Goal: Task Accomplishment & Management: Use online tool/utility

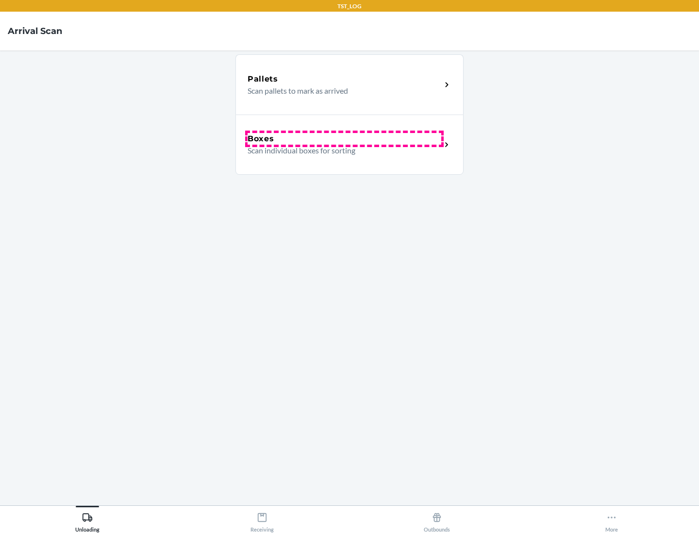
click at [344, 139] on div "Boxes" at bounding box center [345, 139] width 194 height 12
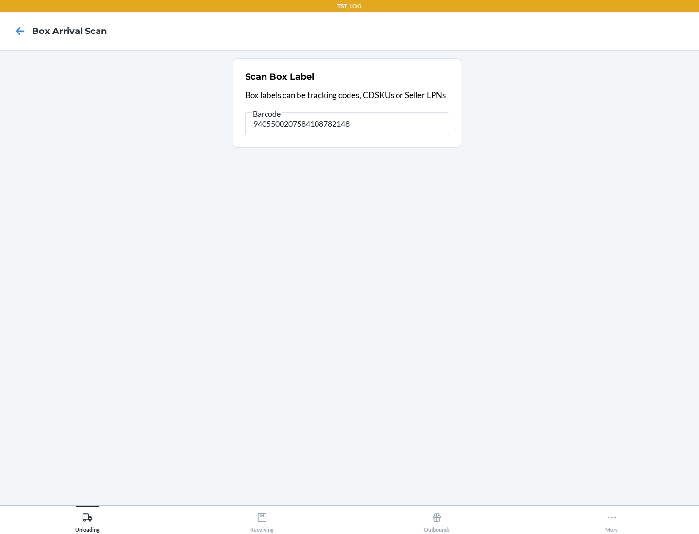
type input "9405500207584108782148"
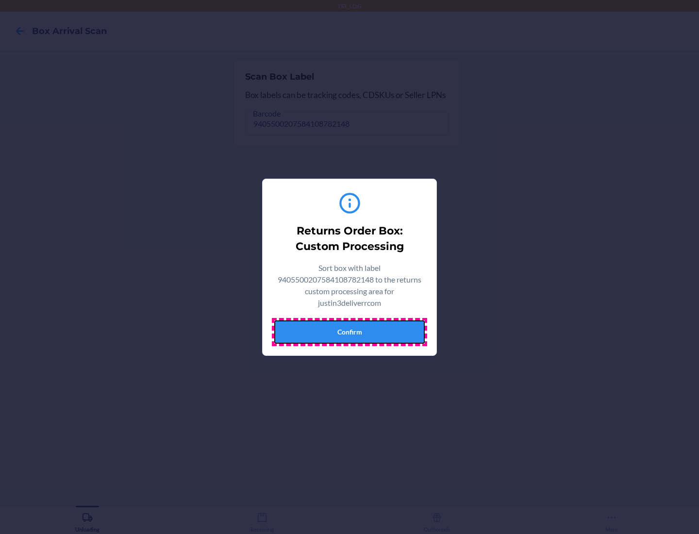
click at [349, 331] on button "Confirm" at bounding box center [349, 331] width 150 height 23
